Goal: Task Accomplishment & Management: Use online tool/utility

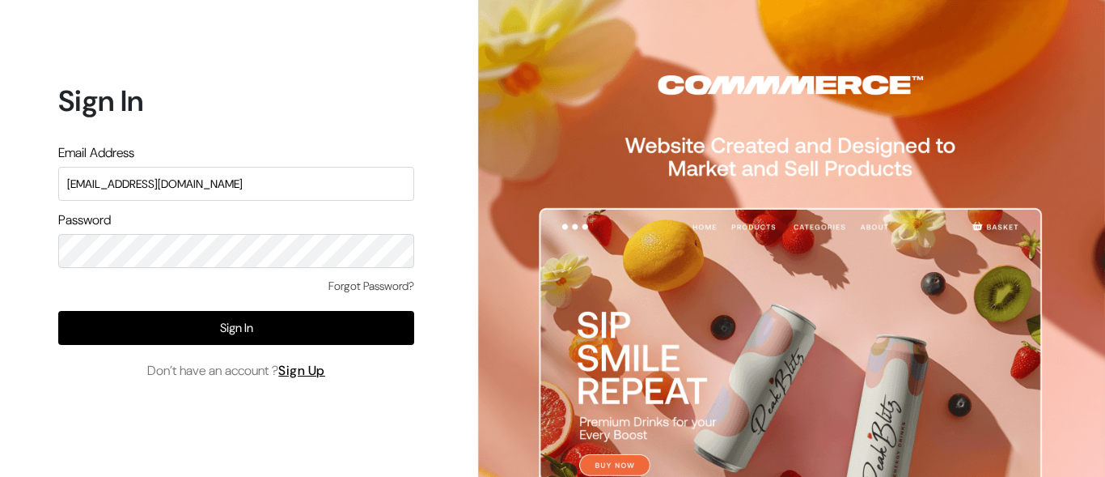
type input "[EMAIL_ADDRESS][DOMAIN_NAME]"
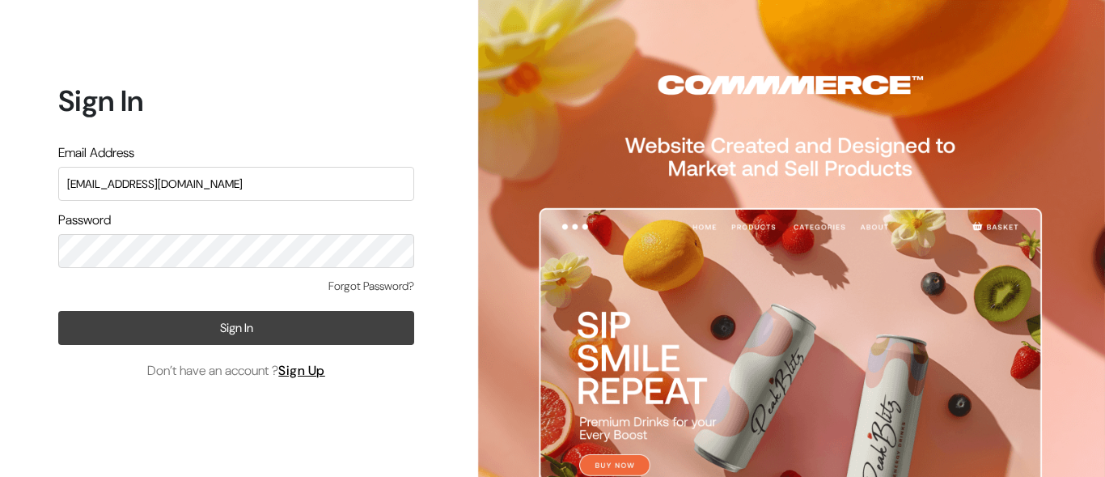
click at [236, 327] on button "Sign In" at bounding box center [236, 328] width 356 height 34
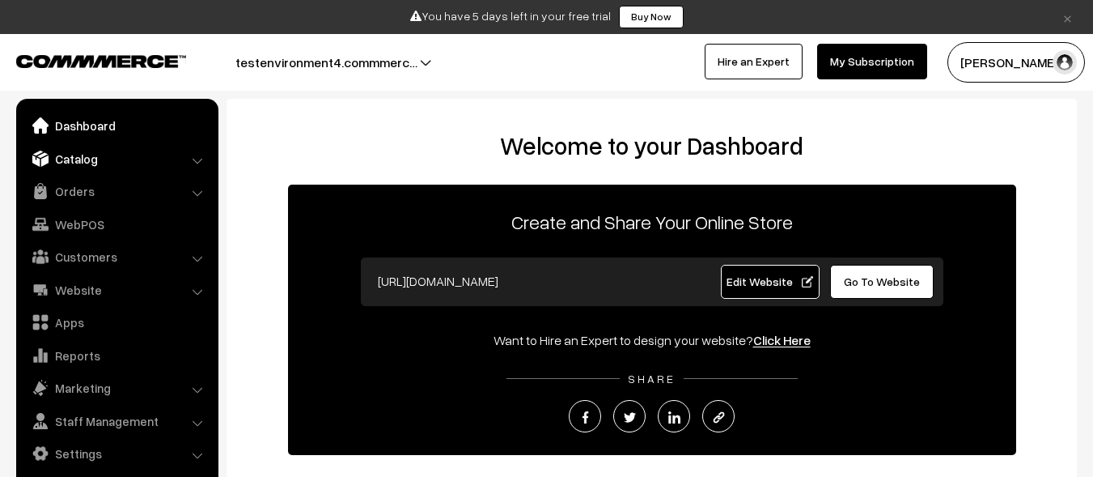
click at [116, 158] on link "Catalog" at bounding box center [116, 158] width 193 height 29
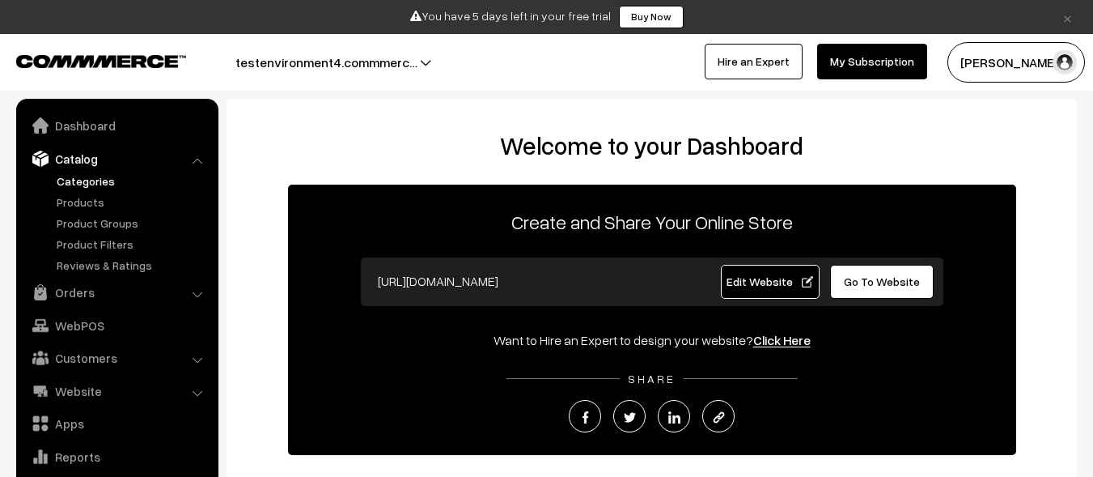
click at [133, 180] on link "Categories" at bounding box center [133, 180] width 160 height 17
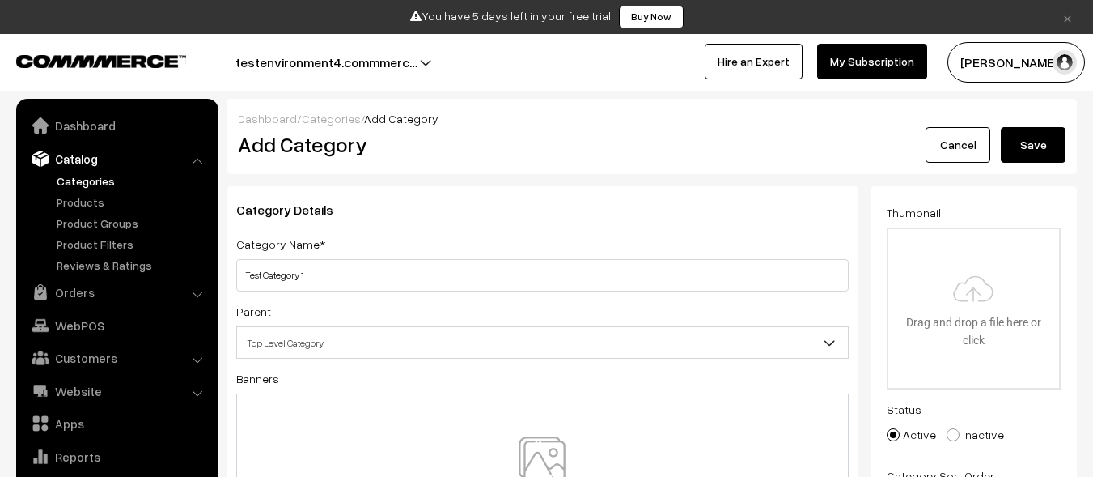
type input "Test Category 1"
click at [542, 456] on img at bounding box center [542, 483] width 167 height 95
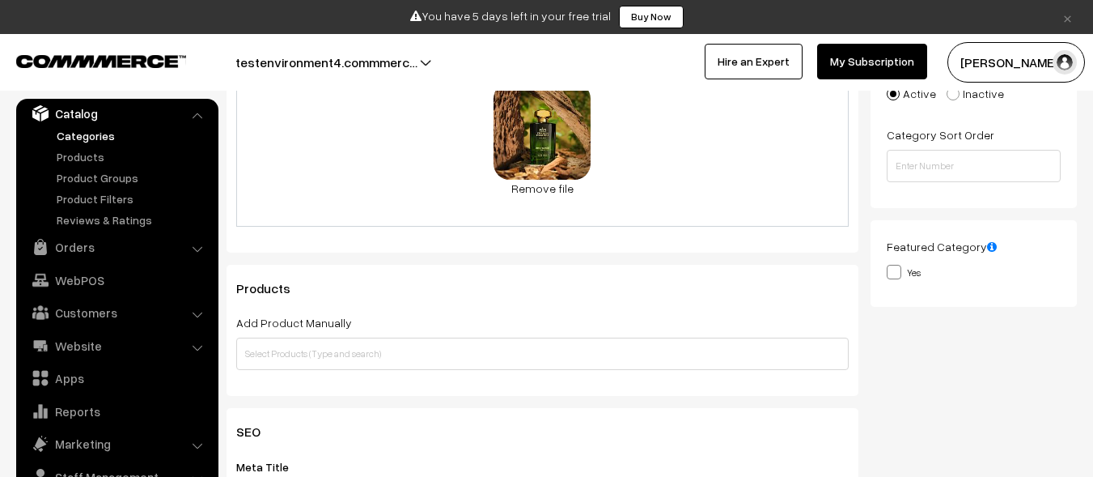
scroll to position [453, 0]
